Goal: Check status

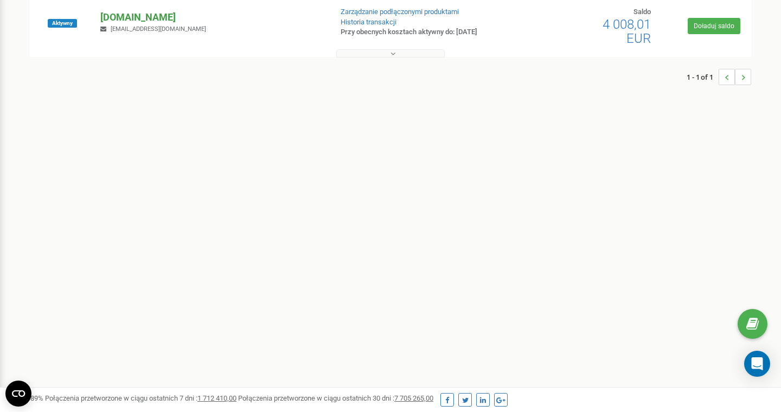
click at [124, 15] on p "[DOMAIN_NAME]" at bounding box center [211, 17] width 222 height 14
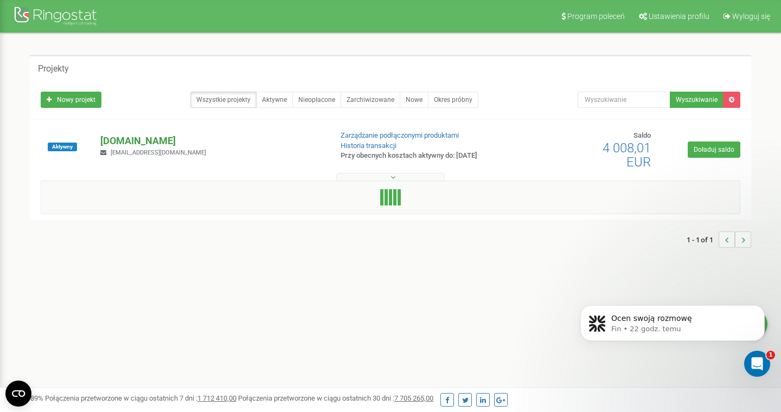
click at [118, 139] on p "[DOMAIN_NAME]" at bounding box center [211, 141] width 222 height 14
click at [164, 73] on div "Projekty" at bounding box center [391, 68] width 722 height 26
click at [142, 135] on p "[DOMAIN_NAME]" at bounding box center [211, 141] width 222 height 14
click at [406, 179] on button at bounding box center [390, 177] width 109 height 8
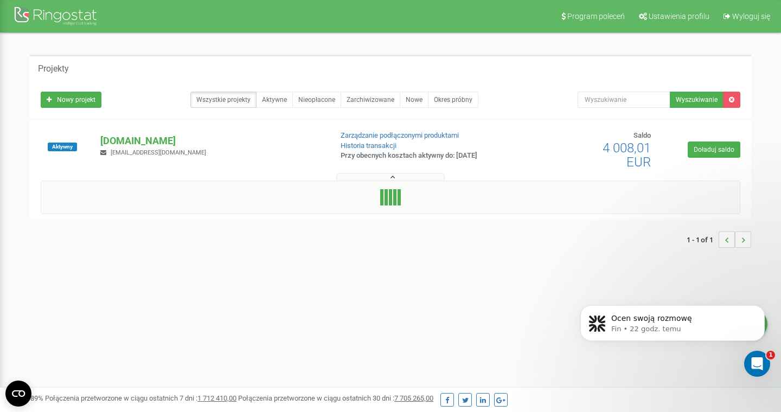
click at [293, 160] on div "Aktywny gawronify.com admin@gawronify.com Zarządzanie podłączonymi produktami H…" at bounding box center [391, 155] width 716 height 49
click at [414, 175] on button at bounding box center [390, 177] width 109 height 8
click at [247, 154] on div "gawronify.com admin@gawronify.com" at bounding box center [211, 146] width 239 height 24
click at [145, 142] on p "[DOMAIN_NAME]" at bounding box center [211, 141] width 222 height 14
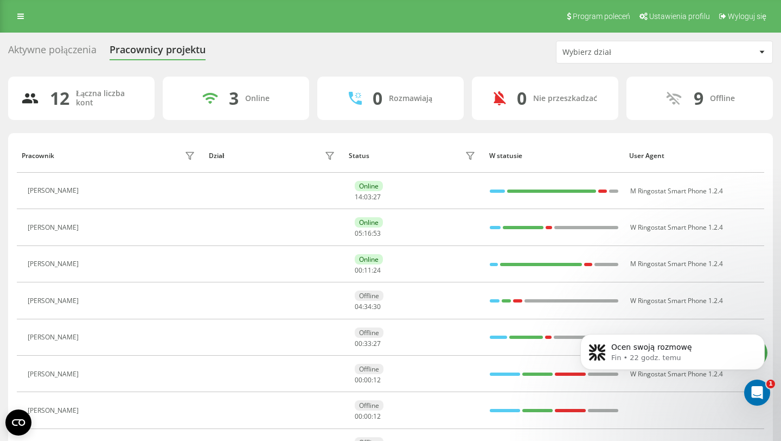
click at [434, 148] on div "Status" at bounding box center [414, 155] width 130 height 17
